Goal: Task Accomplishment & Management: Use online tool/utility

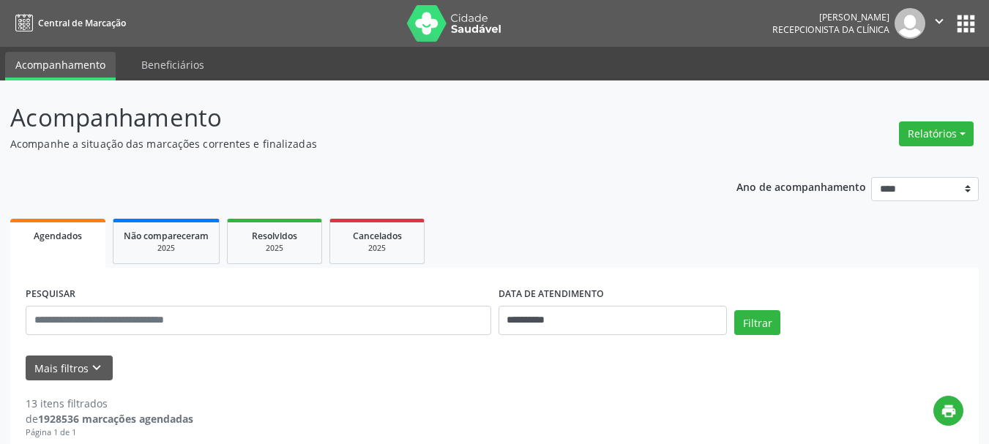
click at [929, 136] on button "Relatórios" at bounding box center [936, 134] width 75 height 25
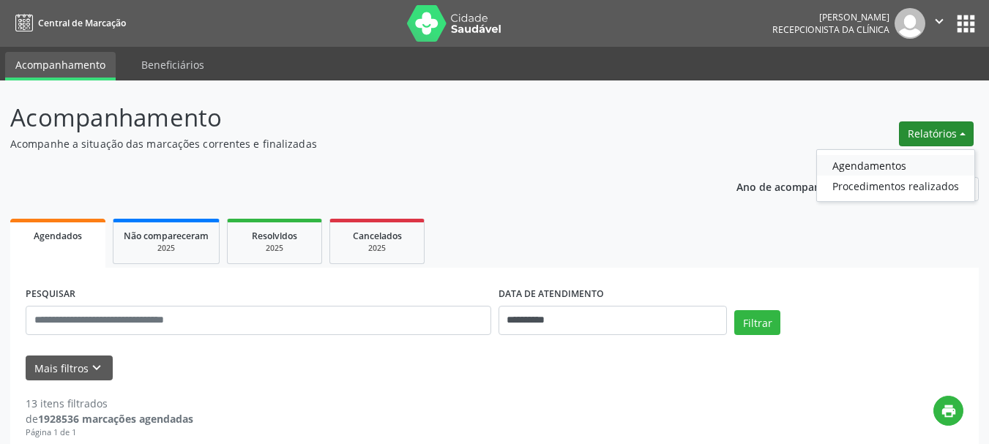
click at [869, 171] on link "Agendamentos" at bounding box center [895, 165] width 157 height 20
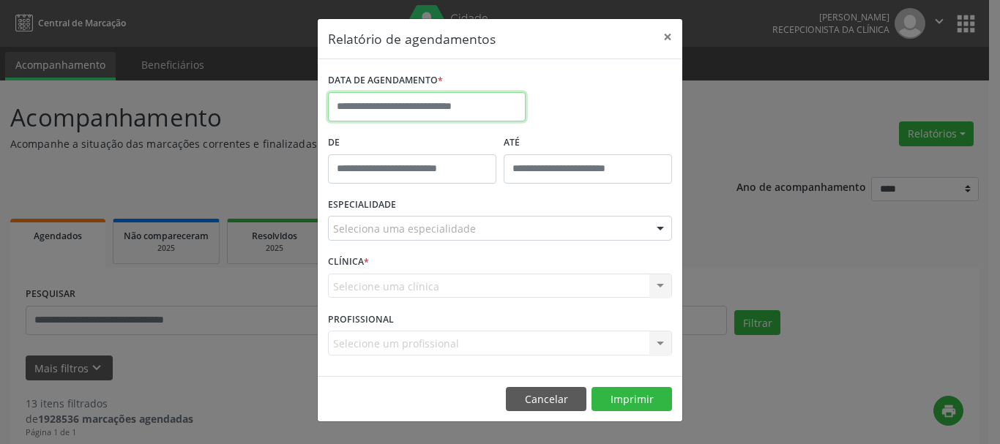
click at [408, 115] on input "text" at bounding box center [427, 106] width 198 height 29
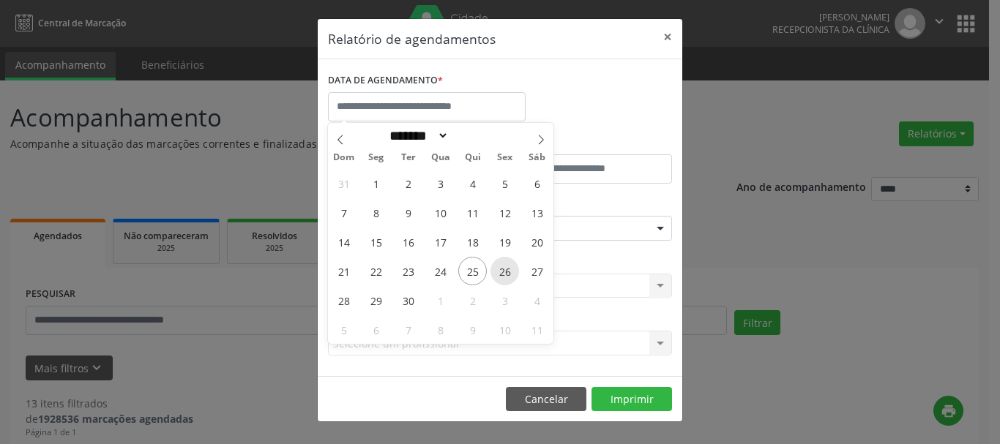
click at [507, 269] on span "26" at bounding box center [504, 271] width 29 height 29
type input "**********"
click at [507, 269] on span "26" at bounding box center [504, 271] width 29 height 29
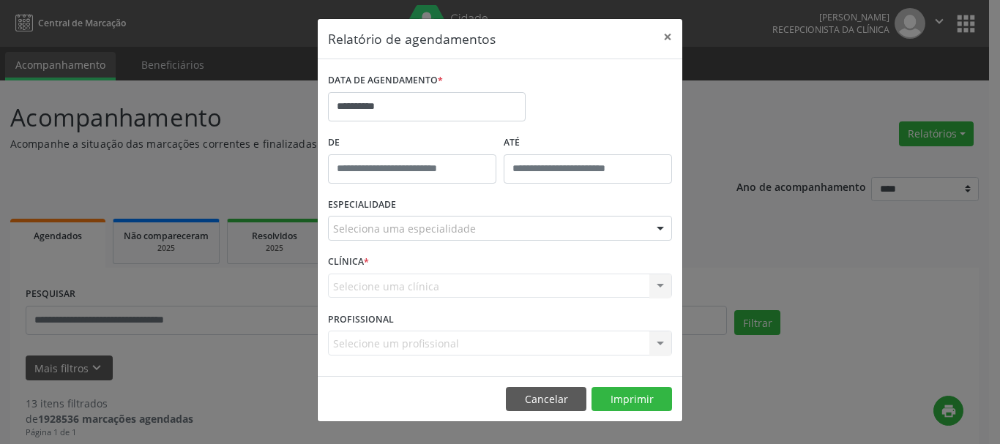
click at [481, 225] on div "Seleciona uma especialidade" at bounding box center [500, 228] width 344 height 25
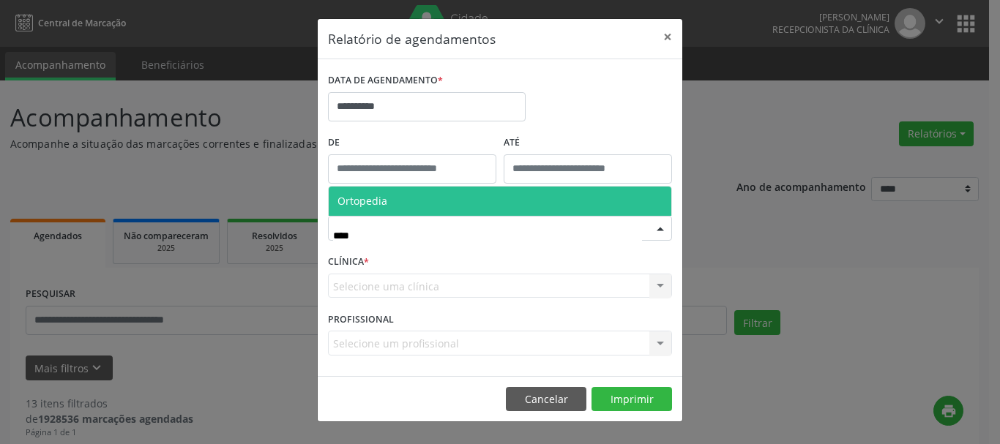
type input "*****"
click at [377, 201] on span "Ortopedia" at bounding box center [362, 201] width 50 height 14
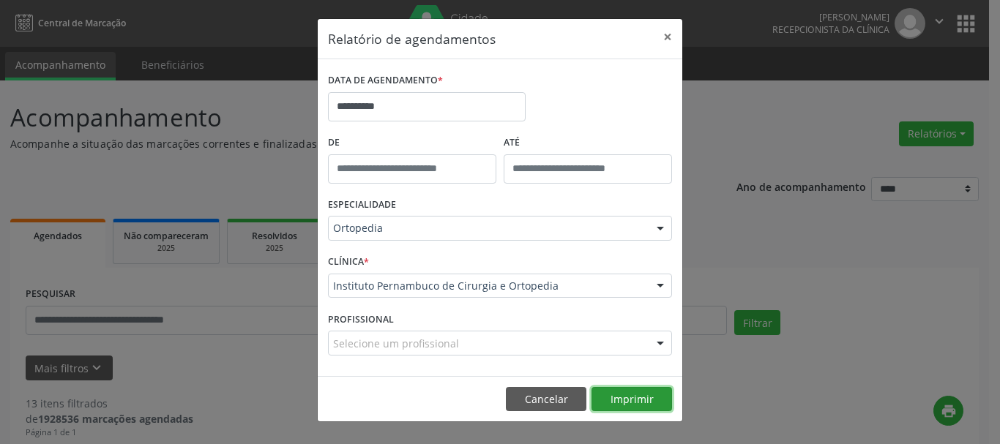
click at [623, 405] on button "Imprimir" at bounding box center [631, 399] width 81 height 25
click at [666, 32] on button "×" at bounding box center [667, 37] width 29 height 36
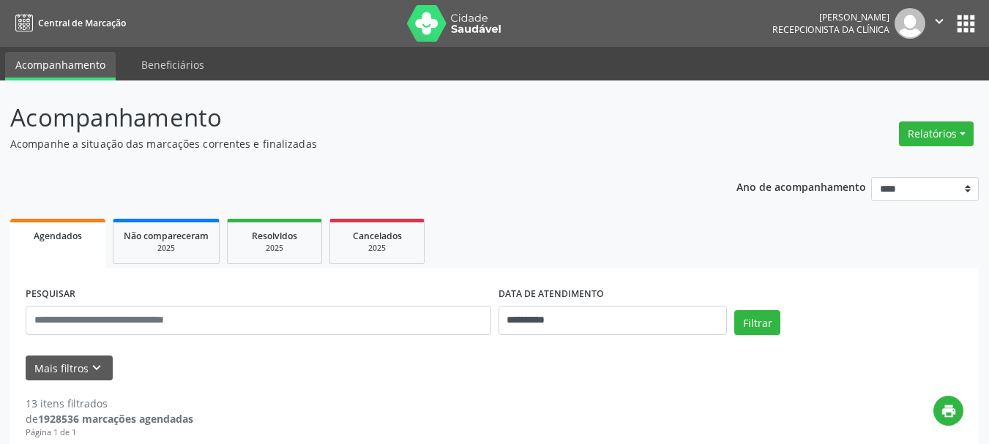
click at [936, 15] on icon "" at bounding box center [939, 21] width 16 height 16
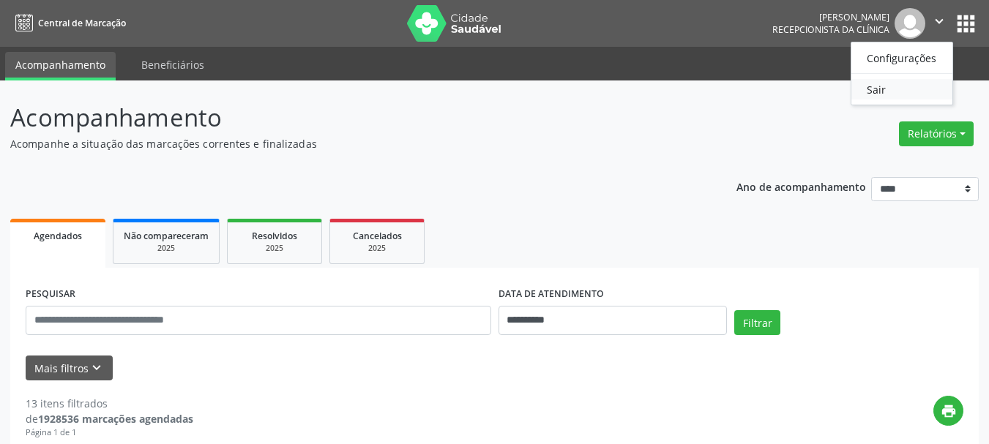
click at [887, 83] on link "Sair" at bounding box center [901, 89] width 101 height 20
